Goal: Task Accomplishment & Management: Complete application form

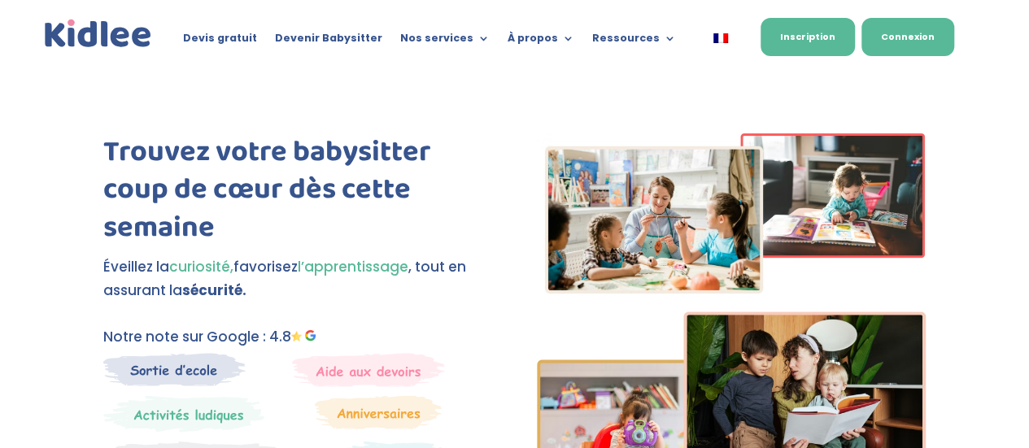
click at [922, 44] on link "Connexion" at bounding box center [907, 37] width 93 height 38
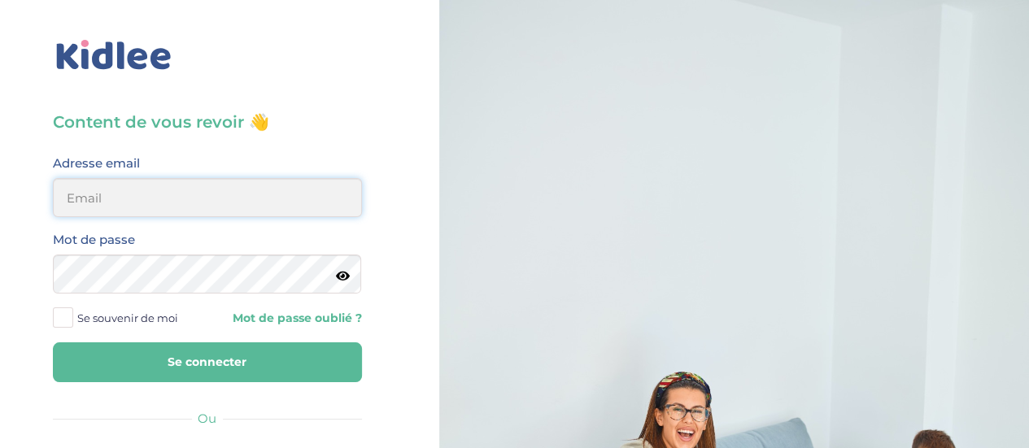
type input "[PERSON_NAME][EMAIL_ADDRESS][DOMAIN_NAME]"
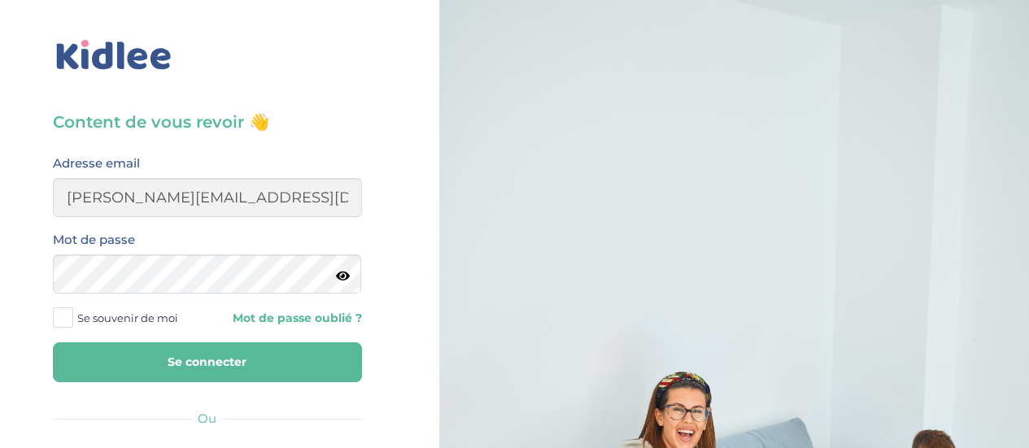
click at [210, 355] on button "Se connecter" at bounding box center [207, 362] width 309 height 40
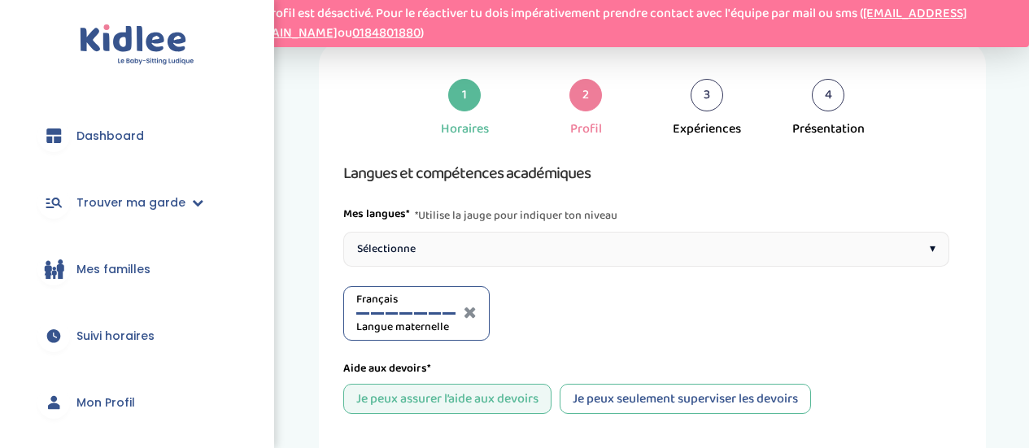
select select "CM2"
select select "CP"
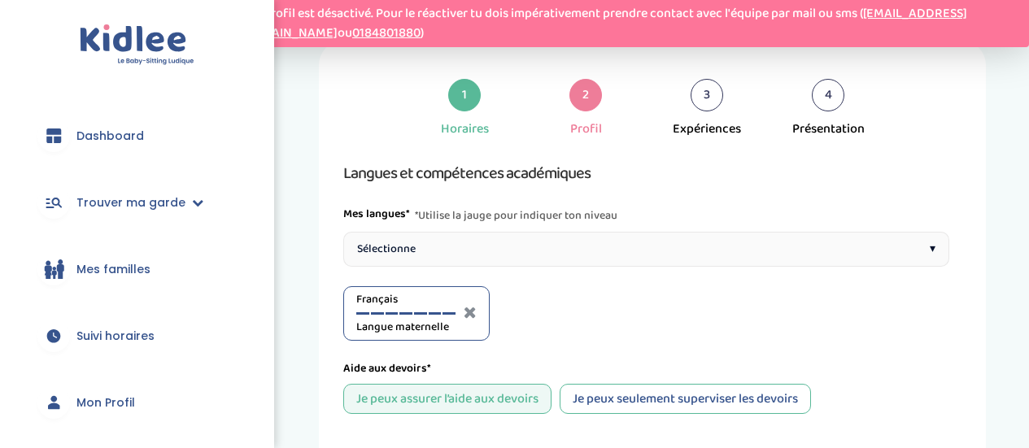
select select "CP"
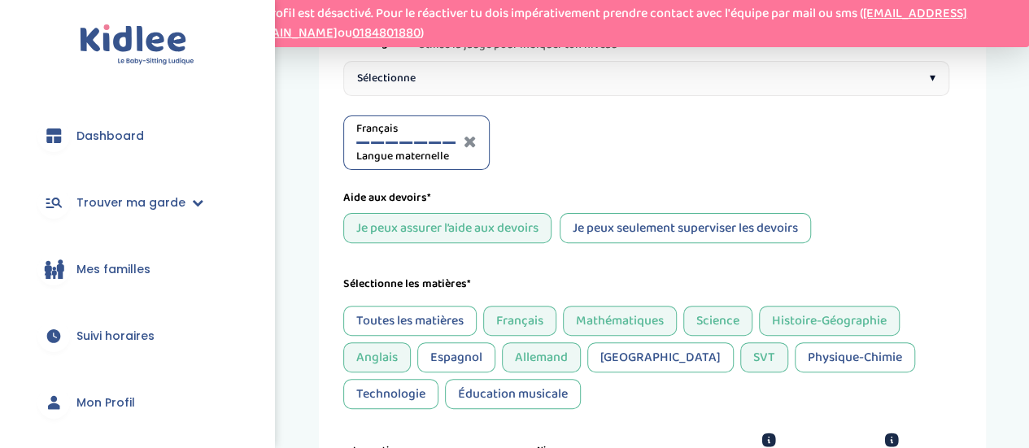
scroll to position [157, 0]
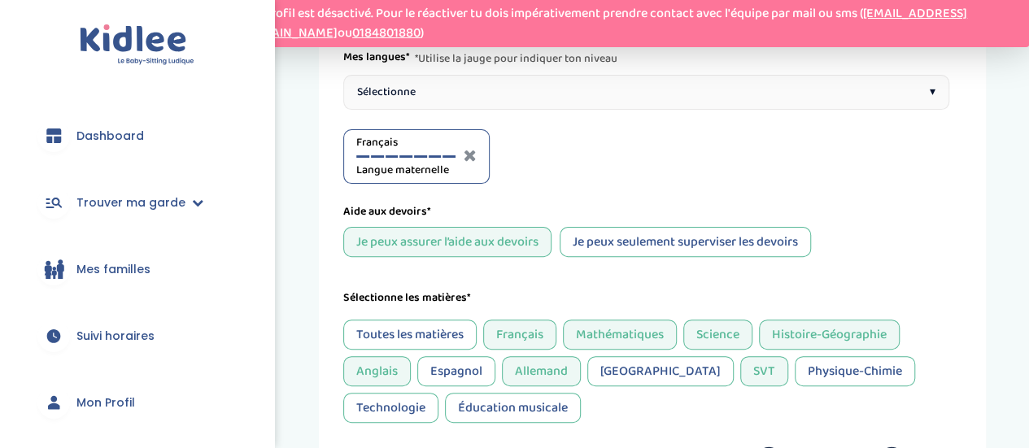
click at [811, 227] on div "Je peux seulement superviser les devoirs" at bounding box center [685, 242] width 251 height 30
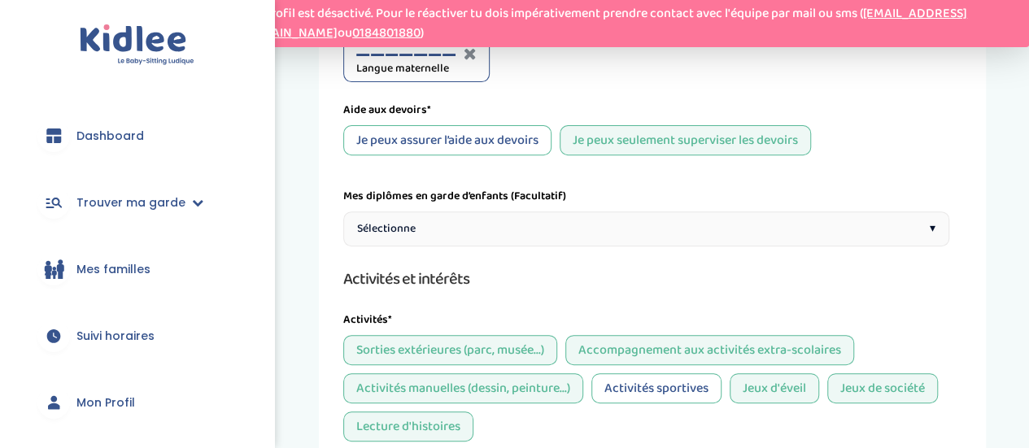
scroll to position [244, 0]
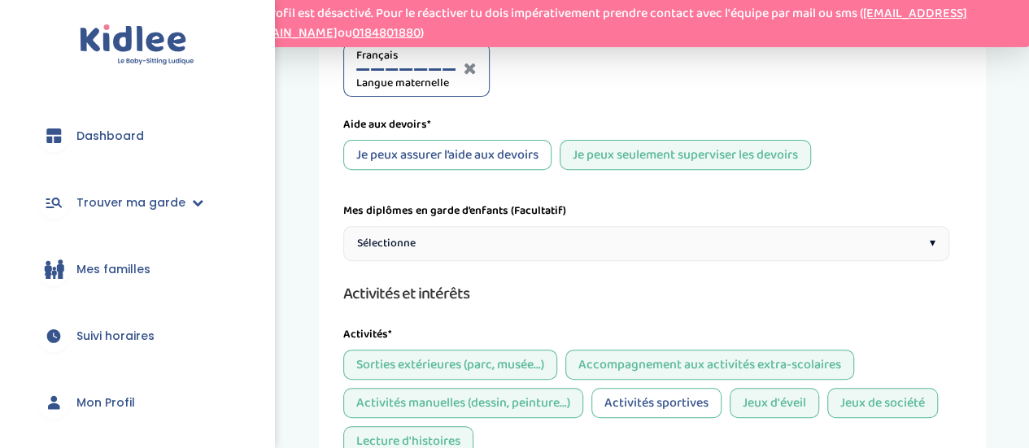
click at [199, 27] on link at bounding box center [136, 44] width 225 height 41
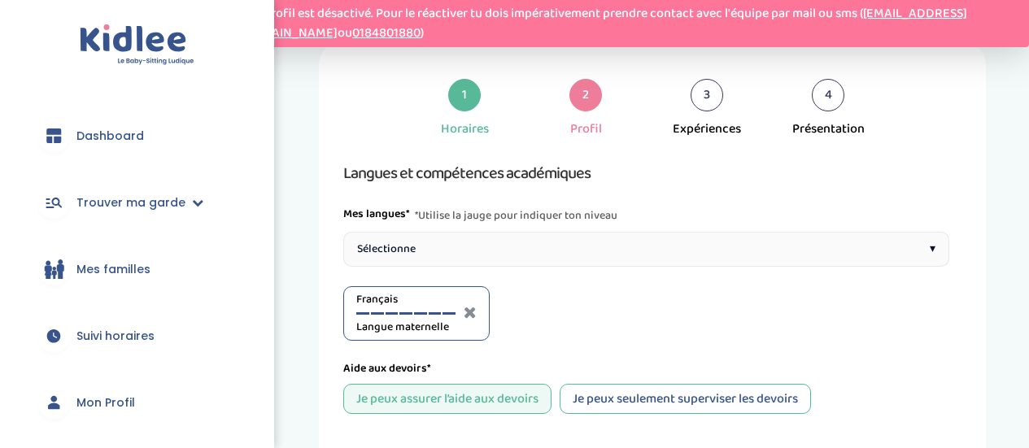
select select "CM2"
select select "CP"
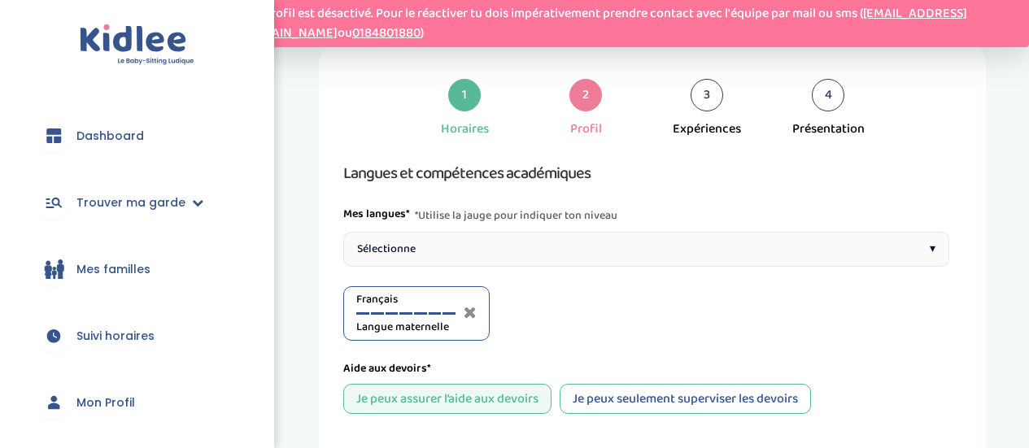
select select "CP"
